Goal: Check status: Check status

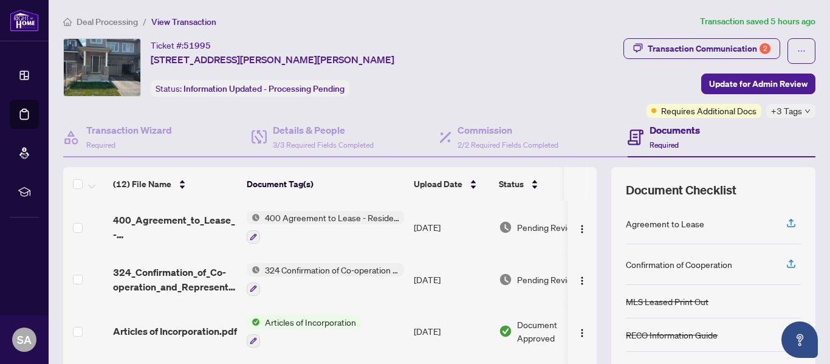
click at [784, 111] on span "+3 Tags" at bounding box center [786, 111] width 31 height 14
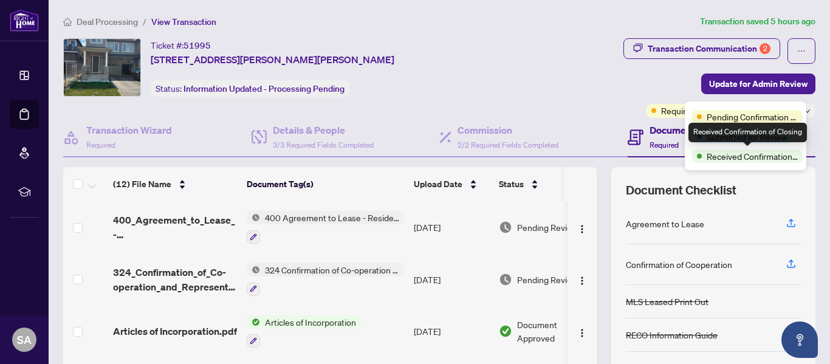
click at [760, 159] on span "Received Confirmation of Closing" at bounding box center [752, 156] width 91 height 13
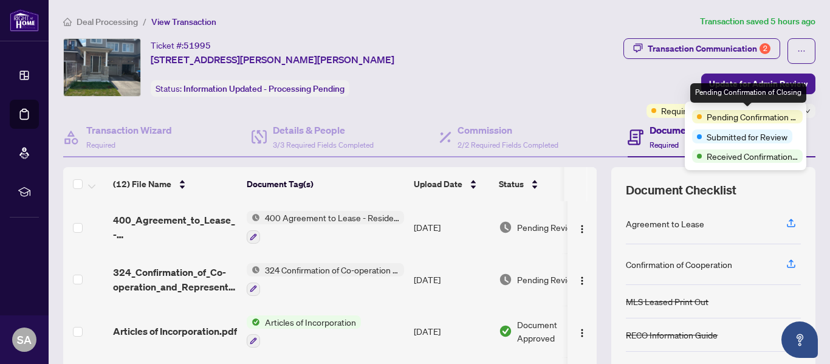
click at [743, 119] on span "Pending Confirmation of Closing" at bounding box center [752, 116] width 91 height 13
click at [721, 118] on span "Pending Confirmation of Closing" at bounding box center [752, 116] width 91 height 13
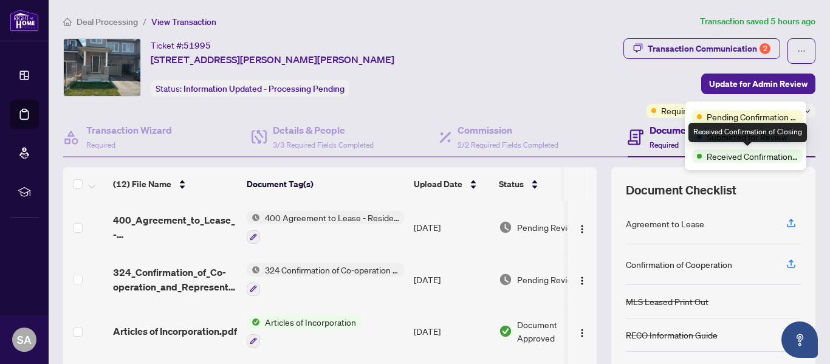
click at [737, 157] on span "Received Confirmation of Closing" at bounding box center [752, 156] width 91 height 13
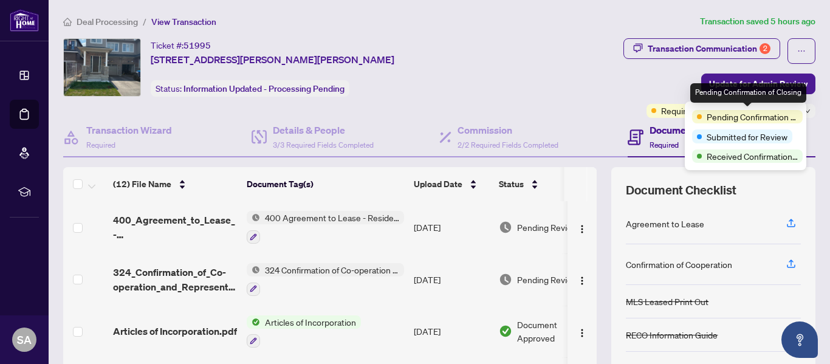
click at [754, 115] on span "Pending Confirmation of Closing" at bounding box center [752, 116] width 91 height 13
click at [743, 116] on span "Pending Confirmation of Closing" at bounding box center [752, 116] width 91 height 13
click at [743, 117] on span "Pending Confirmation of Closing" at bounding box center [752, 116] width 91 height 13
click at [736, 119] on span "Pending Confirmation of Closing" at bounding box center [752, 116] width 91 height 13
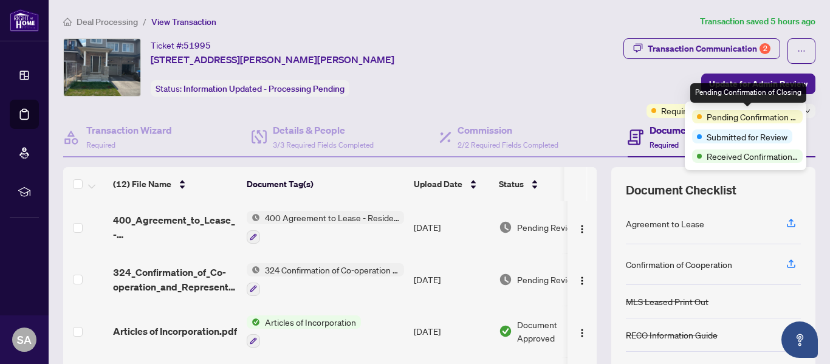
click at [728, 120] on span "Pending Confirmation of Closing" at bounding box center [752, 116] width 91 height 13
click at [725, 120] on span "Pending Confirmation of Closing" at bounding box center [752, 116] width 91 height 13
click at [717, 122] on span "Pending Confirmation of Closing" at bounding box center [752, 116] width 91 height 13
click at [715, 123] on span "Pending Confirmation of Closing" at bounding box center [752, 116] width 91 height 13
click at [715, 136] on span "Submitted for Review" at bounding box center [747, 136] width 81 height 13
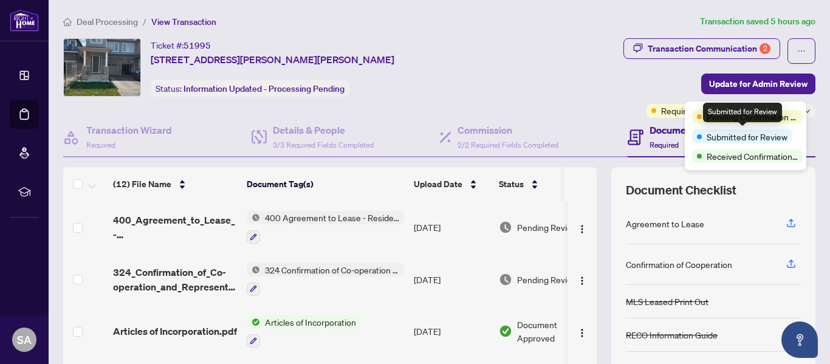
click at [719, 138] on span "Submitted for Review" at bounding box center [747, 136] width 81 height 13
click at [719, 134] on span "Submitted for Review" at bounding box center [747, 136] width 81 height 13
click at [751, 133] on span "Submitted for Review" at bounding box center [747, 136] width 81 height 13
click at [610, 84] on div "Transaction Communication 2 Update for Admin Review Requires Additional Docs +3…" at bounding box center [664, 78] width 305 height 80
